Goal: Obtain resource: Obtain resource

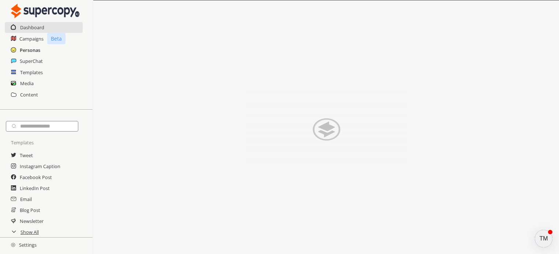
click at [37, 48] on h2 "Personas" at bounding box center [30, 50] width 20 height 11
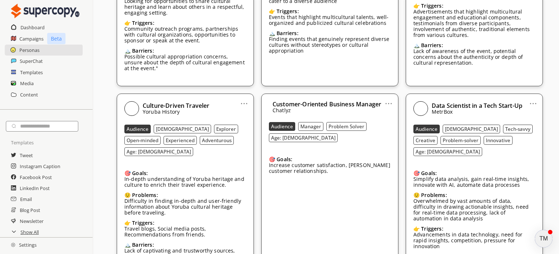
scroll to position [899, 0]
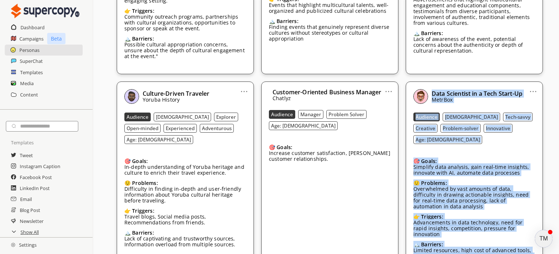
drag, startPoint x: 432, startPoint y: 46, endPoint x: 504, endPoint y: 202, distance: 171.3
click at [504, 202] on div "Data Scientist in a Tech Start-Up MetrBox Audience [DEMOGRAPHIC_DATA] Tech-savv…" at bounding box center [475, 180] width 122 height 183
copy div "Data Scientist in a Tech Start-Up MetrBox Audience [DEMOGRAPHIC_DATA] Tech-savv…"
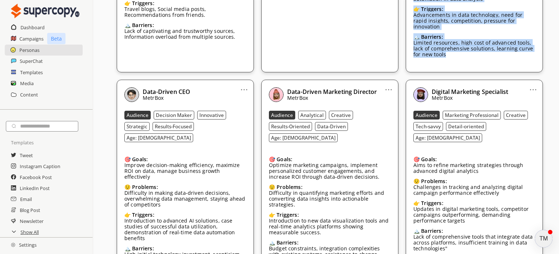
scroll to position [1120, 0]
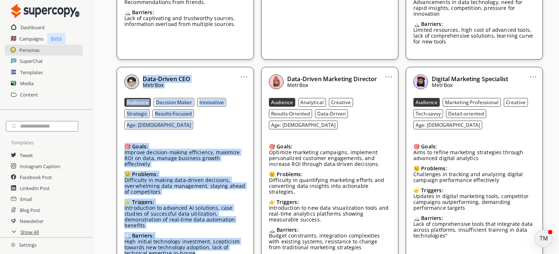
drag, startPoint x: 143, startPoint y: 14, endPoint x: 232, endPoint y: 177, distance: 185.8
click at [232, 177] on div "Data-Driven CEO MetrBox Audience Decision Maker Innovative Strategic Results-Fo…" at bounding box center [185, 169] width 122 height 189
copy div "Data-Driven CEO MetrBox Audience Decision Maker Innovative Strategic Results-Fo…"
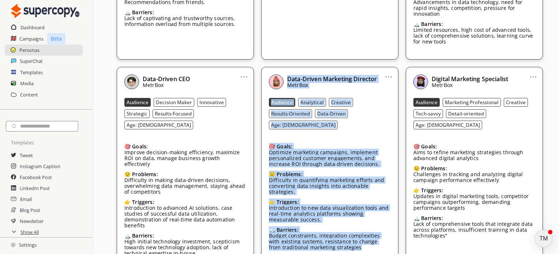
drag, startPoint x: 287, startPoint y: 13, endPoint x: 380, endPoint y: 175, distance: 186.9
click at [380, 175] on div "Data-Driven Marketing Director MetrBox Audience Analytical Creative Results-Ori…" at bounding box center [330, 166] width 122 height 183
copy div "Data-Driven Marketing Director MetrBox Audience Analytical Creative Results-Ori…"
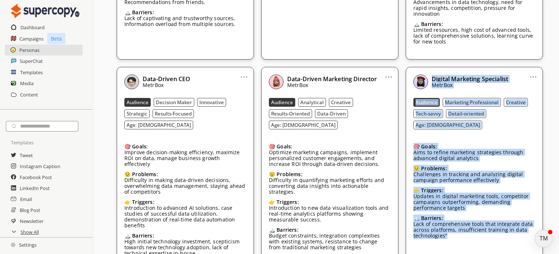
drag, startPoint x: 433, startPoint y: 14, endPoint x: 499, endPoint y: 165, distance: 165.4
click at [499, 165] on div "Digital Marketing Specialist MetrBox Audience Marketing Professional Creative T…" at bounding box center [475, 161] width 122 height 172
copy div "Digital Marketing Specialist MetrBox Audience Marketing Professional Creative T…"
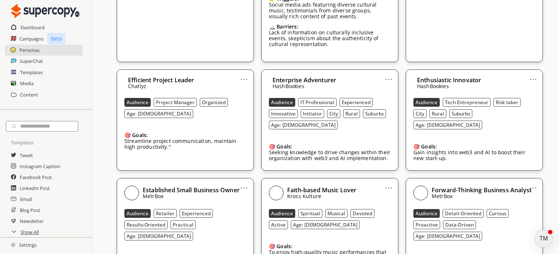
scroll to position [1683, 0]
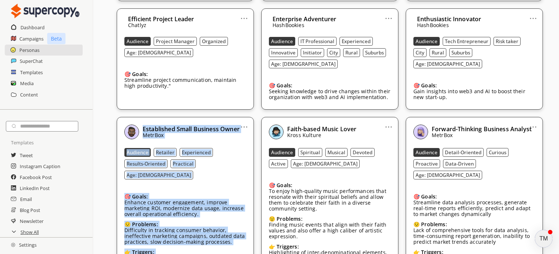
drag, startPoint x: 142, startPoint y: 45, endPoint x: 162, endPoint y: 272, distance: 227.4
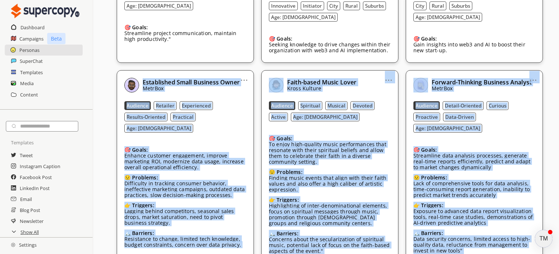
click at [211, 164] on div "... Established Small Business Owner MetrBox Audience Retailer Experienced Resu…" at bounding box center [185, 169] width 137 height 199
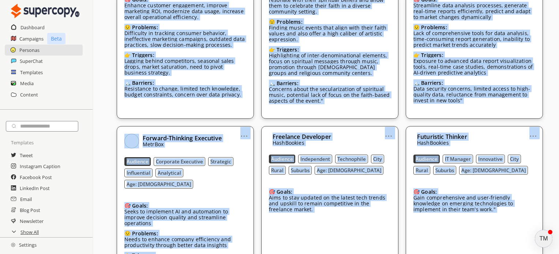
scroll to position [1911, 0]
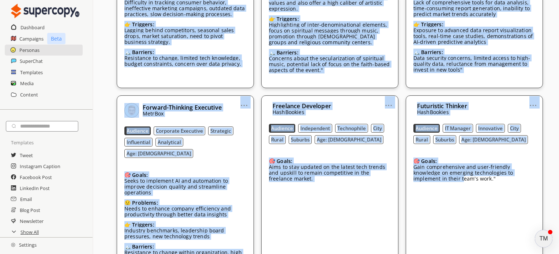
drag, startPoint x: 142, startPoint y: 26, endPoint x: 416, endPoint y: 186, distance: 316.6
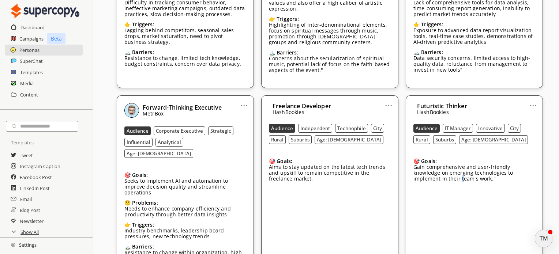
drag, startPoint x: 416, startPoint y: 186, endPoint x: 411, endPoint y: 176, distance: 10.2
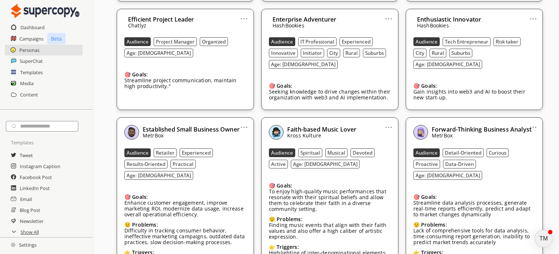
scroll to position [1664, 0]
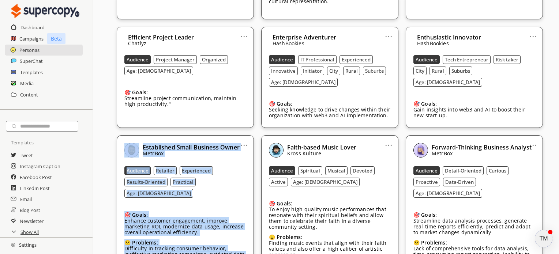
drag, startPoint x: 126, startPoint y: 61, endPoint x: 242, endPoint y: 227, distance: 202.2
click at [242, 227] on div "... Established Small Business Owner MetrBox Audience Retailer Experienced Resu…" at bounding box center [185, 234] width 137 height 199
copy div "Established Small Business Owner MetrBox Audience Retailer Experienced Results-…"
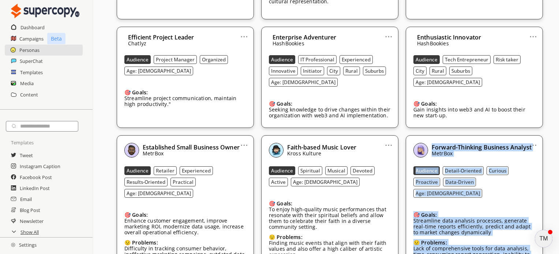
drag, startPoint x: 432, startPoint y: 63, endPoint x: 528, endPoint y: 236, distance: 197.9
click at [528, 236] on div "... Forward-Thinking Business Analyst MetrBox Audience Detail-Oriented Curious …" at bounding box center [474, 234] width 137 height 199
copy div "Forward-Thinking Business Analyst MetrBox Audience Detail-Oriented Curious Proa…"
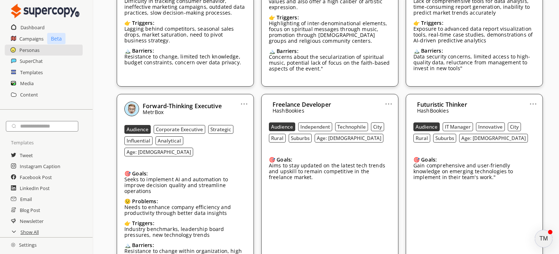
scroll to position [1913, 0]
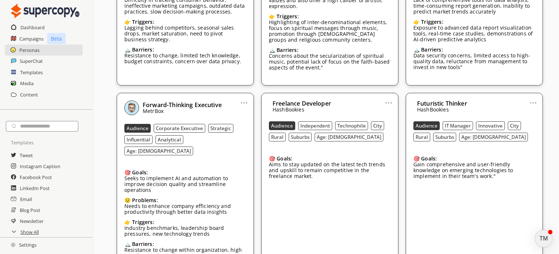
click at [292, 115] on div "... Freelance Developer HashBookies Audience Independent Technophile City Rural…" at bounding box center [329, 183] width 137 height 181
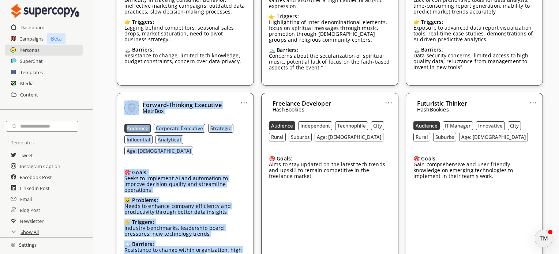
drag, startPoint x: 122, startPoint y: 18, endPoint x: 228, endPoint y: 164, distance: 180.5
click at [228, 164] on div "... Forward-Thinking Executive MetrBox Audience Corporate Executive Strategic I…" at bounding box center [185, 183] width 137 height 181
copy div "Forward-Thinking Executive MetrBox Audience Corporate Executive Strategic Influ…"
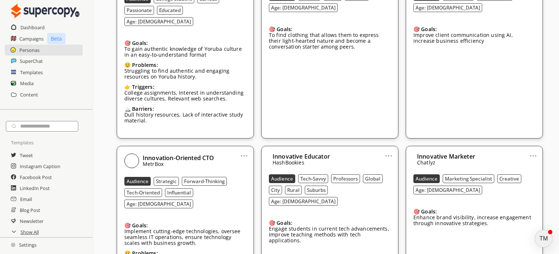
scroll to position [2441, 0]
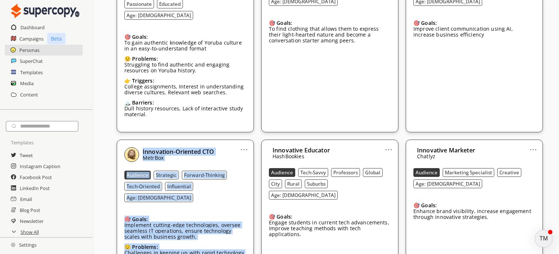
drag, startPoint x: 143, startPoint y: 30, endPoint x: 234, endPoint y: 193, distance: 187.0
click at [234, 193] on div "Innovation-Oriented CTO MetrBox Audience Strategic Forward-Thinking Tech-Orient…" at bounding box center [185, 239] width 122 height 183
copy div "Innovation-Oriented CTO MetrBox Audience Strategic Forward-Thinking Tech-Orient…"
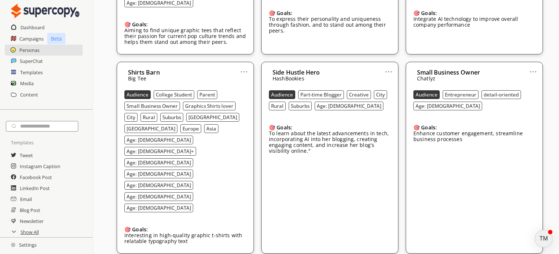
scroll to position [2968, 0]
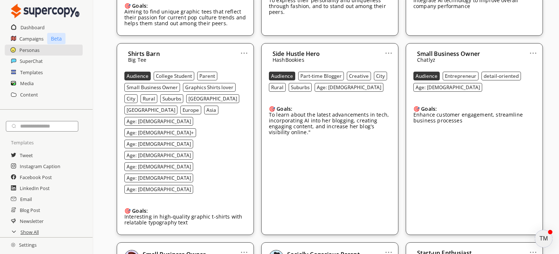
drag, startPoint x: 127, startPoint y: 42, endPoint x: 186, endPoint y: 122, distance: 99.9
drag, startPoint x: 124, startPoint y: 43, endPoint x: 229, endPoint y: 208, distance: 195.0
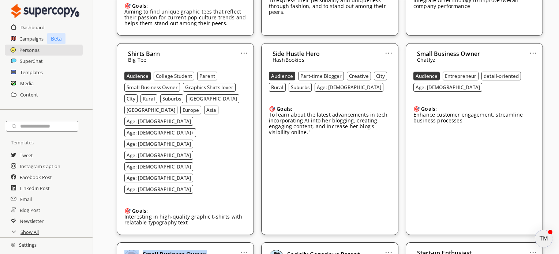
copy div "Small Business Owner MetrBox Audience Entrepreneurial Goal-oriented Resourceful…"
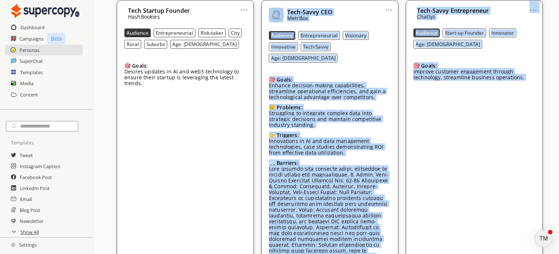
scroll to position [3616, 0]
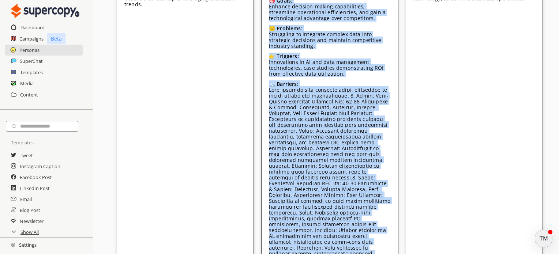
drag, startPoint x: 270, startPoint y: 28, endPoint x: 372, endPoint y: 27, distance: 101.4
click at [372, 27] on div "... Tech-Savvy CEO MetrBox Audience Entrepreneurial Visionary Innovative Tech-S…" at bounding box center [329, 99] width 137 height 357
copy div "Lore-Ipsum DOL SitaMet Consecte Adipiscingelits Doeiusmod Temporinci Utla-Etdol…"
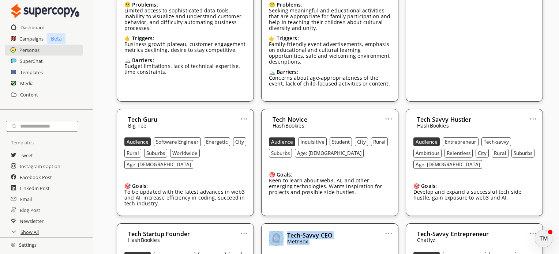
scroll to position [3291, 0]
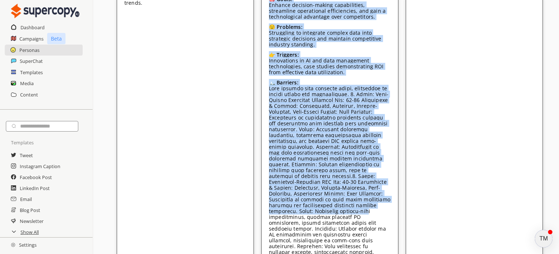
scroll to position [3560, 0]
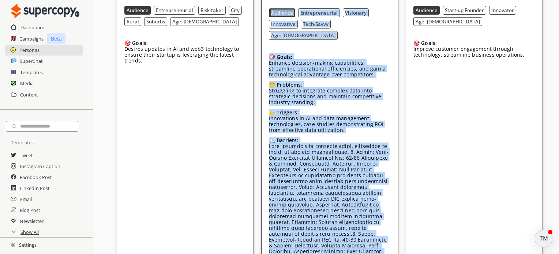
drag, startPoint x: 269, startPoint y: 25, endPoint x: 388, endPoint y: 76, distance: 129.7
click at [388, 76] on div "Tech-Savvy CEO MetrBox Audience Entrepreneurial Visionary Innovative Tech-Savvy…" at bounding box center [330, 156] width 122 height 342
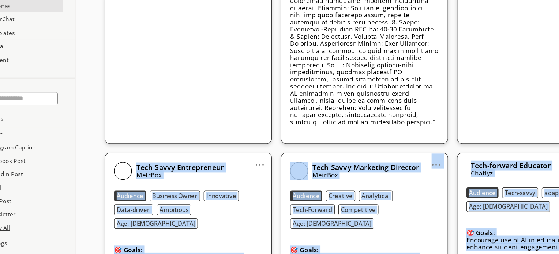
scroll to position [3739, 0]
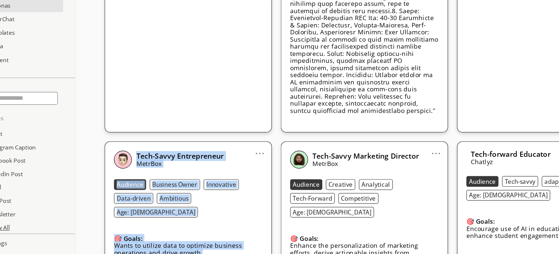
drag, startPoint x: 143, startPoint y: 104, endPoint x: 230, endPoint y: 96, distance: 87.5
